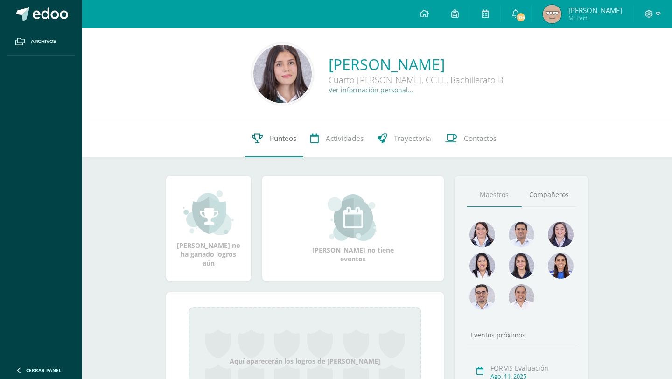
click at [264, 140] on link "Punteos" at bounding box center [274, 138] width 58 height 37
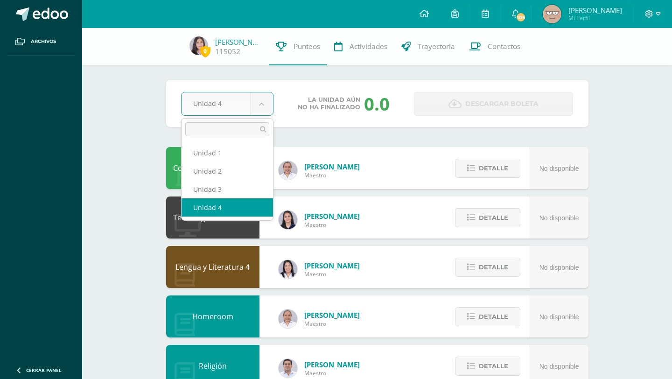
click at [265, 105] on body "Archivos Cerrar panel Configuración Cerrar sesión WENDY Mi Perfil 105 105 Aviso…" at bounding box center [336, 375] width 672 height 751
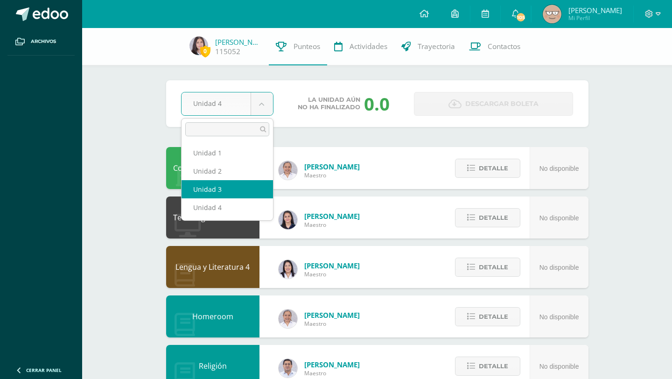
select select "Unidad 3"
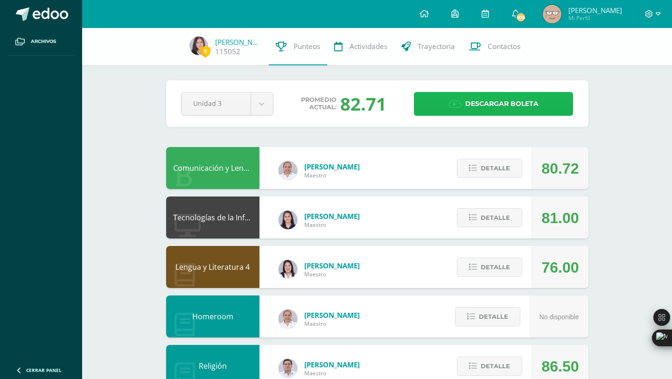
click at [451, 106] on icon at bounding box center [454, 104] width 13 height 10
